Goal: Task Accomplishment & Management: Use online tool/utility

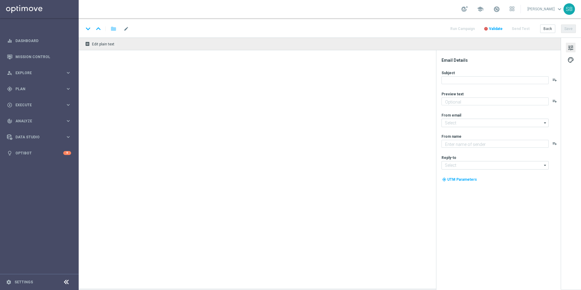
type textarea "Só hoje: leve 3 bilhetes pagando apenas 2!"
type textarea "[DOMAIN_NAME]"
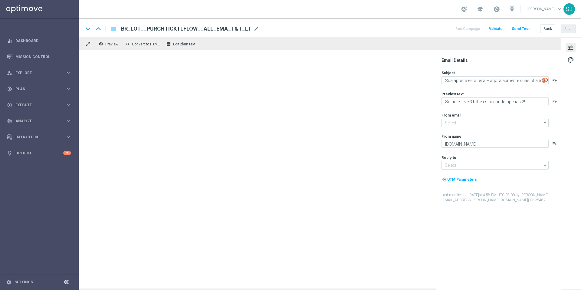
type input "[EMAIL_ADDRESS][DOMAIN_NAME]"
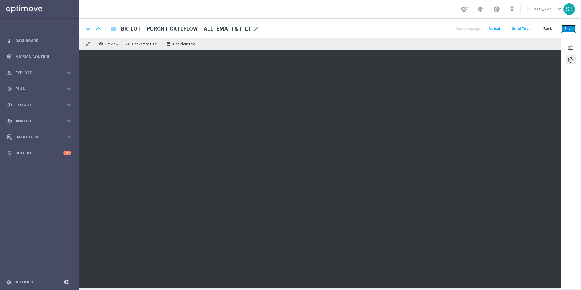
click at [569, 27] on button "Save" at bounding box center [568, 28] width 15 height 8
